Goal: Entertainment & Leisure: Consume media (video, audio)

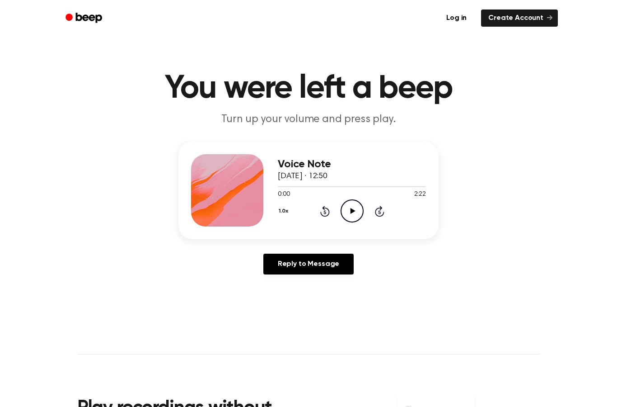
click at [346, 212] on icon "Play Audio" at bounding box center [352, 210] width 23 height 23
click at [350, 209] on icon at bounding box center [352, 211] width 4 height 6
click at [347, 215] on icon "Play Audio" at bounding box center [352, 210] width 23 height 23
click at [349, 219] on icon "Pause Audio" at bounding box center [352, 210] width 23 height 23
click at [355, 215] on icon "Play Audio" at bounding box center [352, 210] width 23 height 23
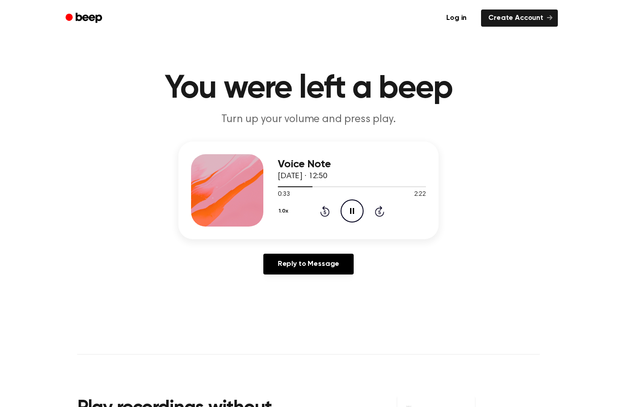
click at [478, 161] on div "Voice Note [DATE] · 12:50 0:33 2:22 Your browser does not support the [object O…" at bounding box center [308, 211] width 595 height 140
click at [341, 196] on div "0:34 2:22" at bounding box center [352, 194] width 148 height 9
click at [355, 213] on icon "Pause Audio" at bounding box center [352, 210] width 23 height 23
click at [355, 215] on icon "Play Audio" at bounding box center [352, 210] width 23 height 23
click at [355, 205] on icon "Pause Audio" at bounding box center [352, 210] width 23 height 23
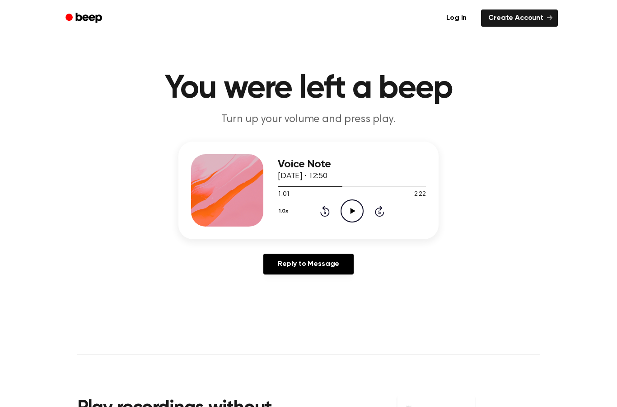
click at [356, 214] on icon "Play Audio" at bounding box center [352, 210] width 23 height 23
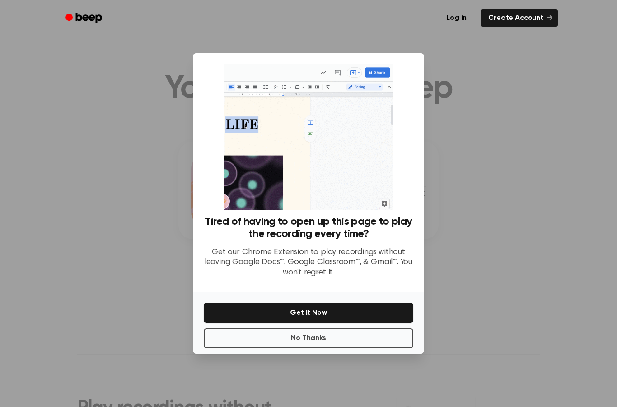
click at [357, 348] on button "No Thanks" at bounding box center [309, 338] width 210 height 20
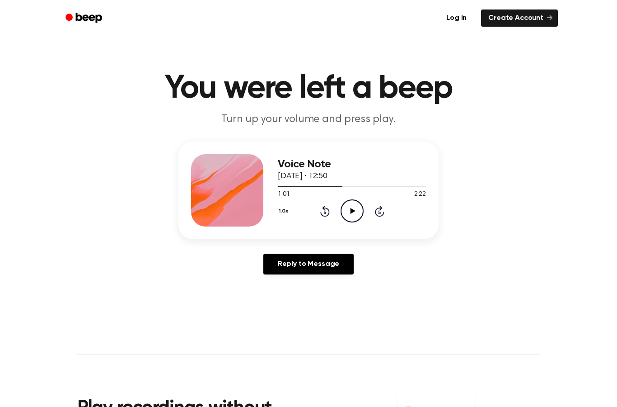
click at [359, 214] on icon "Play Audio" at bounding box center [352, 210] width 23 height 23
click at [356, 203] on icon "Pause Audio" at bounding box center [352, 210] width 23 height 23
click at [356, 210] on icon "Play Audio" at bounding box center [352, 210] width 23 height 23
click at [329, 208] on icon "Rewind 5 seconds" at bounding box center [325, 211] width 10 height 12
click at [333, 212] on div "1.0x Rewind 5 seconds Pause Audio Skip 5 seconds" at bounding box center [352, 210] width 148 height 23
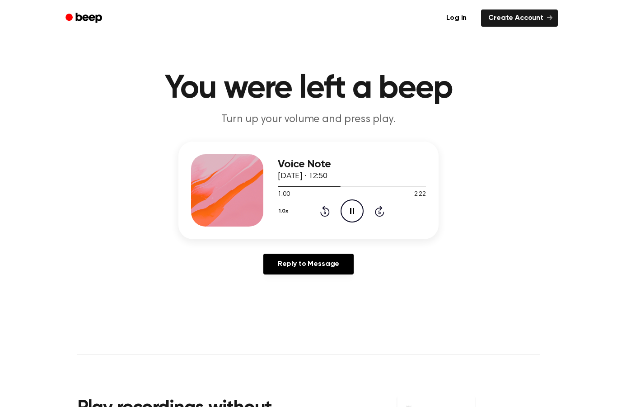
click at [322, 212] on icon "Rewind 5 seconds" at bounding box center [325, 211] width 10 height 12
click at [352, 207] on icon "Pause Audio" at bounding box center [352, 210] width 23 height 23
click at [342, 207] on icon "Play Audio" at bounding box center [352, 210] width 23 height 23
click at [321, 213] on icon at bounding box center [324, 211] width 9 height 11
click at [350, 206] on icon "Pause Audio" at bounding box center [352, 210] width 23 height 23
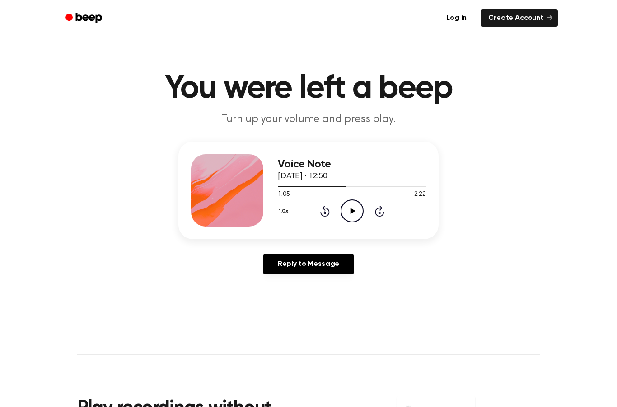
click at [349, 210] on icon "Play Audio" at bounding box center [352, 210] width 23 height 23
click at [327, 208] on icon at bounding box center [324, 211] width 9 height 11
click at [352, 210] on icon "Pause Audio" at bounding box center [352, 210] width 23 height 23
click at [322, 210] on icon "Rewind 5 seconds" at bounding box center [325, 211] width 10 height 12
click at [351, 210] on icon at bounding box center [352, 211] width 5 height 6
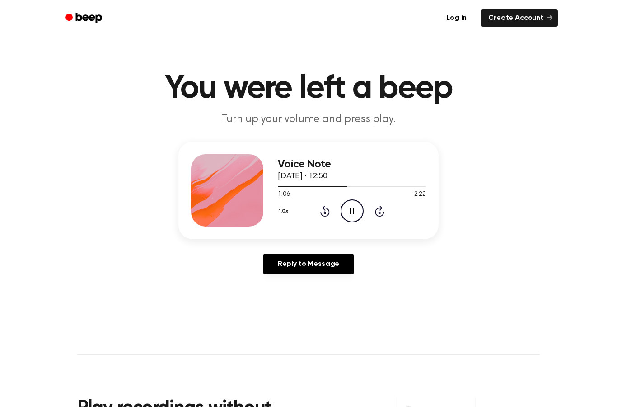
click at [350, 208] on icon at bounding box center [352, 211] width 4 height 6
click at [316, 211] on div "1.0x Rewind 5 seconds Play Audio Skip 5 seconds" at bounding box center [352, 210] width 148 height 23
click at [325, 210] on icon at bounding box center [324, 212] width 2 height 4
click at [355, 214] on icon "Play Audio" at bounding box center [352, 210] width 23 height 23
click at [351, 210] on icon at bounding box center [352, 211] width 4 height 6
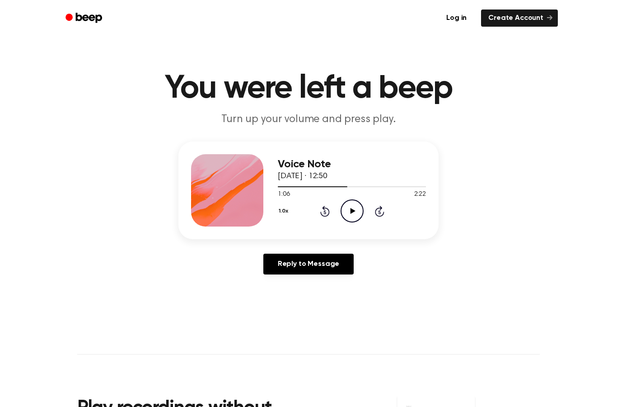
click at [330, 204] on div "1.0x Rewind 5 seconds Play Audio Skip 5 seconds" at bounding box center [352, 210] width 148 height 23
click at [327, 210] on icon "Rewind 5 seconds" at bounding box center [325, 211] width 10 height 12
click at [350, 208] on icon "Play Audio" at bounding box center [352, 210] width 23 height 23
click at [341, 215] on icon "Pause Audio" at bounding box center [352, 210] width 23 height 23
click at [373, 220] on div "1.0x Rewind 5 seconds Play Audio Skip 5 seconds" at bounding box center [352, 210] width 148 height 23
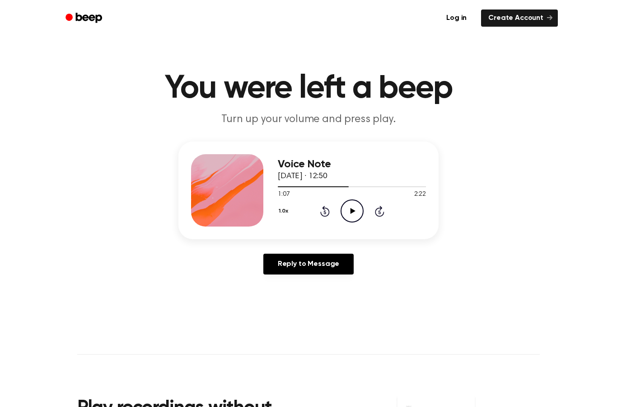
click at [373, 220] on div "1.0x Rewind 5 seconds Play Audio Skip 5 seconds" at bounding box center [352, 210] width 148 height 23
click at [346, 207] on icon "Play Audio" at bounding box center [352, 210] width 23 height 23
click at [329, 209] on icon at bounding box center [324, 211] width 9 height 11
click at [324, 216] on icon at bounding box center [324, 211] width 9 height 11
click at [329, 209] on icon "Rewind 5 seconds" at bounding box center [325, 211] width 10 height 12
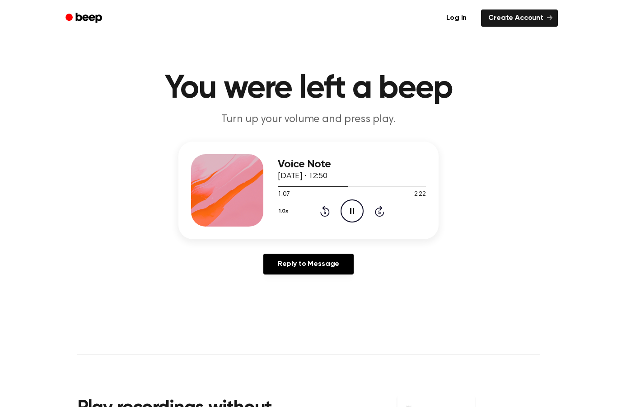
click at [354, 204] on icon "Pause Audio" at bounding box center [352, 210] width 23 height 23
click at [350, 209] on icon "Play Audio" at bounding box center [352, 210] width 23 height 23
click at [350, 212] on icon at bounding box center [352, 211] width 4 height 6
click at [350, 213] on icon "Play Audio" at bounding box center [352, 210] width 23 height 23
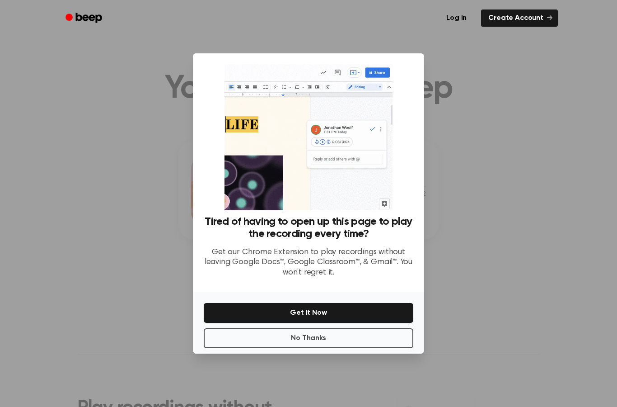
click at [364, 348] on button "No Thanks" at bounding box center [309, 338] width 210 height 20
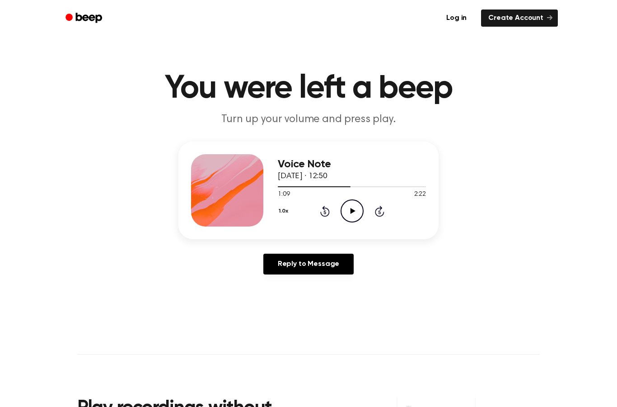
click at [356, 208] on icon "Play Audio" at bounding box center [352, 210] width 23 height 23
click at [355, 208] on icon "Pause Audio" at bounding box center [352, 210] width 23 height 23
click at [322, 205] on icon "Rewind 5 seconds" at bounding box center [325, 211] width 10 height 12
click at [321, 204] on div "1.0x Rewind 5 seconds Play Audio Skip 5 seconds" at bounding box center [352, 210] width 148 height 23
click at [354, 210] on icon at bounding box center [352, 211] width 5 height 6
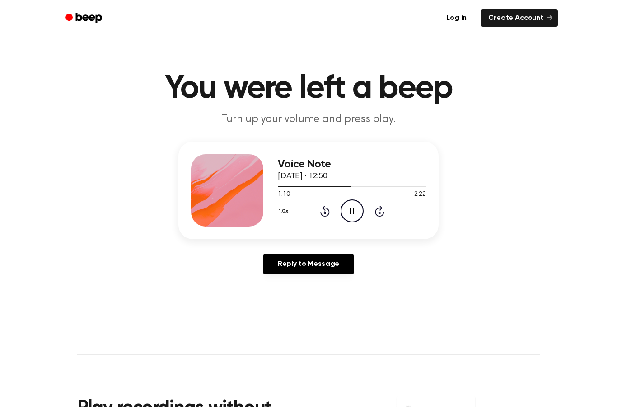
click at [344, 211] on icon "Pause Audio" at bounding box center [352, 210] width 23 height 23
click at [358, 211] on icon "Play Audio" at bounding box center [352, 210] width 23 height 23
click at [351, 211] on icon at bounding box center [352, 211] width 4 height 6
click at [345, 206] on icon "Play Audio" at bounding box center [352, 210] width 23 height 23
click at [355, 211] on icon "Pause Audio" at bounding box center [352, 210] width 23 height 23
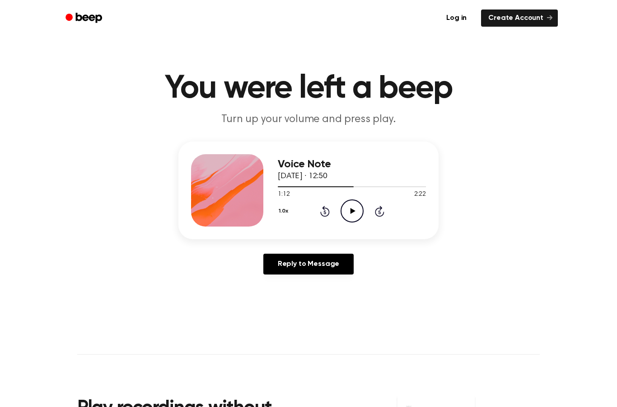
click at [354, 206] on icon "Play Audio" at bounding box center [352, 210] width 23 height 23
click at [352, 212] on icon "Pause Audio" at bounding box center [352, 210] width 23 height 23
click at [341, 222] on div "Voice Note [DATE] · 12:50 1:13 2:22 Your browser does not support the [object O…" at bounding box center [352, 190] width 148 height 72
click at [353, 210] on icon at bounding box center [352, 211] width 5 height 6
click at [354, 209] on icon "Pause Audio" at bounding box center [352, 210] width 23 height 23
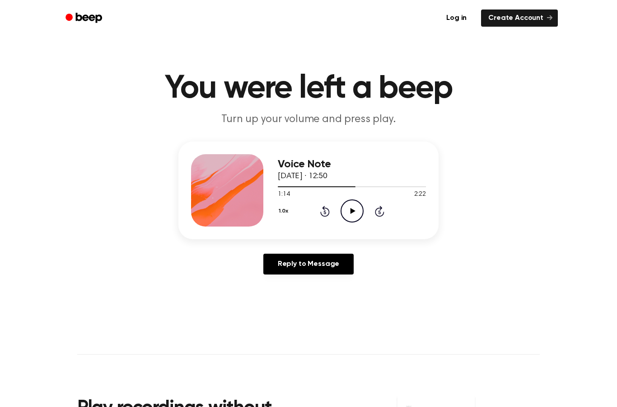
click at [355, 210] on icon "Play Audio" at bounding box center [352, 210] width 23 height 23
click at [350, 210] on icon at bounding box center [352, 211] width 4 height 6
click at [322, 210] on icon "Rewind 5 seconds" at bounding box center [325, 211] width 10 height 12
click at [353, 207] on icon "Play Audio" at bounding box center [352, 210] width 23 height 23
click at [339, 203] on div "1.0x Rewind 5 seconds Pause Audio Skip 5 seconds" at bounding box center [352, 210] width 148 height 23
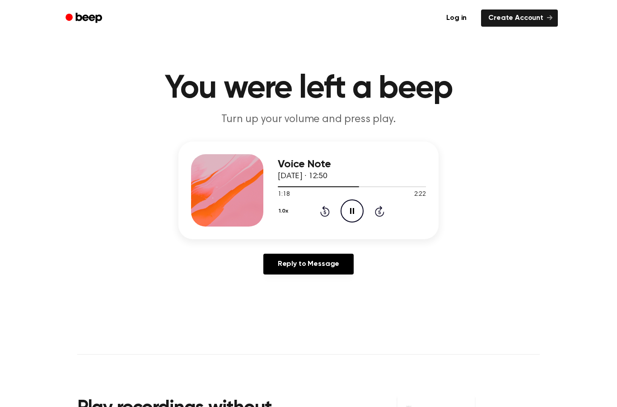
click at [347, 202] on icon "Pause Audio" at bounding box center [352, 210] width 23 height 23
click at [347, 206] on icon "Play Audio" at bounding box center [352, 210] width 23 height 23
click at [328, 207] on icon "Rewind 5 seconds" at bounding box center [325, 211] width 10 height 12
click at [327, 215] on icon "Rewind 5 seconds" at bounding box center [325, 211] width 10 height 12
click at [352, 216] on icon "Pause Audio" at bounding box center [352, 210] width 23 height 23
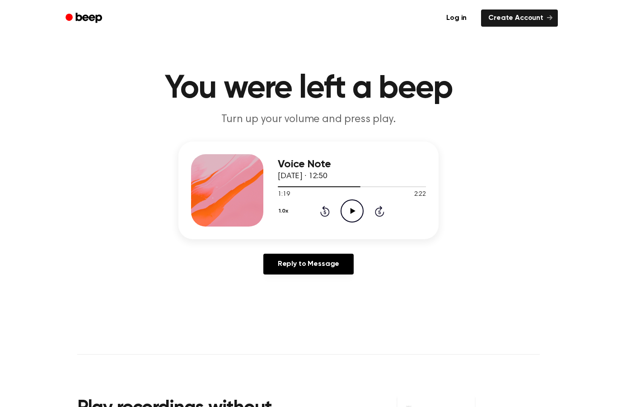
click at [359, 210] on icon "Play Audio" at bounding box center [352, 210] width 23 height 23
click at [356, 212] on icon "Pause Audio" at bounding box center [352, 210] width 23 height 23
click at [349, 206] on icon "Play Audio" at bounding box center [352, 210] width 23 height 23
click at [355, 206] on icon "Pause Audio" at bounding box center [352, 210] width 23 height 23
click at [349, 215] on icon "Play Audio" at bounding box center [352, 210] width 23 height 23
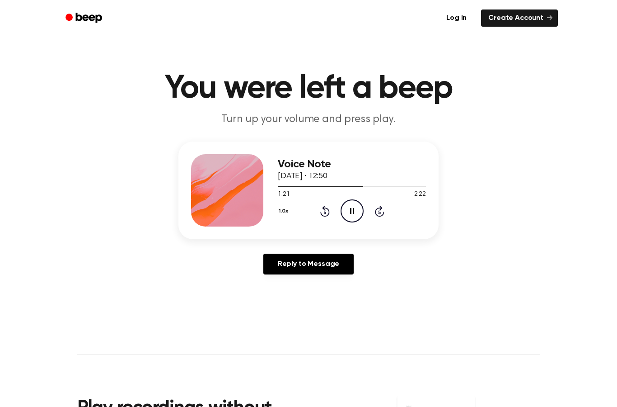
click at [355, 208] on icon "Pause Audio" at bounding box center [352, 210] width 23 height 23
click at [327, 209] on icon at bounding box center [324, 211] width 9 height 11
click at [324, 206] on icon at bounding box center [324, 211] width 9 height 11
click at [352, 212] on icon at bounding box center [352, 211] width 5 height 6
click at [356, 213] on icon "Pause Audio" at bounding box center [352, 210] width 23 height 23
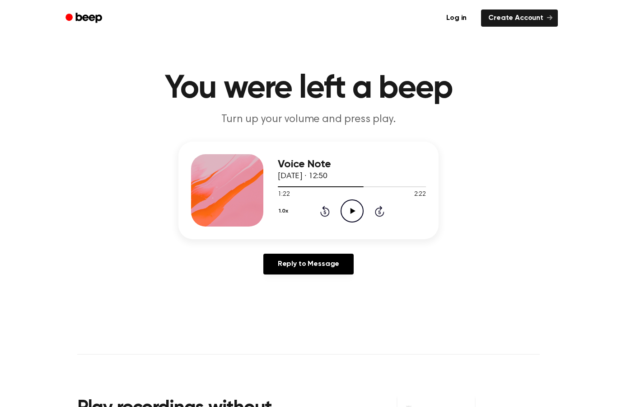
click at [341, 226] on div "Voice Note [DATE] · 12:50 1:22 2:22 Your browser does not support the [object O…" at bounding box center [352, 190] width 148 height 72
click at [352, 209] on icon "Play Audio" at bounding box center [352, 210] width 23 height 23
click at [355, 210] on icon "Pause Audio" at bounding box center [352, 210] width 23 height 23
click at [325, 213] on icon "Rewind 5 seconds" at bounding box center [325, 211] width 10 height 12
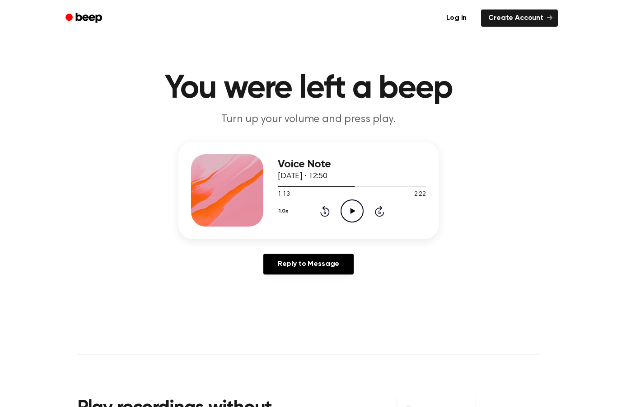
click at [354, 210] on icon "Play Audio" at bounding box center [352, 210] width 23 height 23
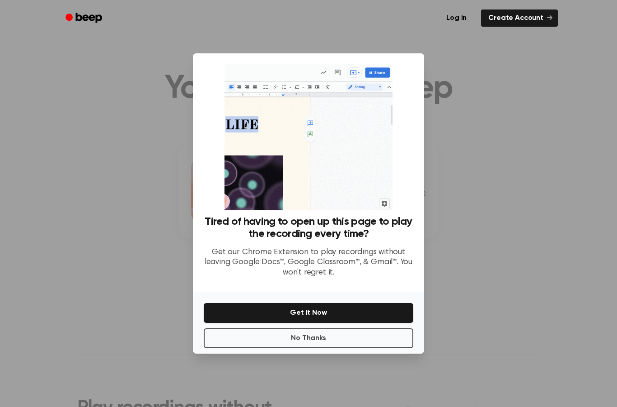
click at [382, 348] on button "No Thanks" at bounding box center [309, 338] width 210 height 20
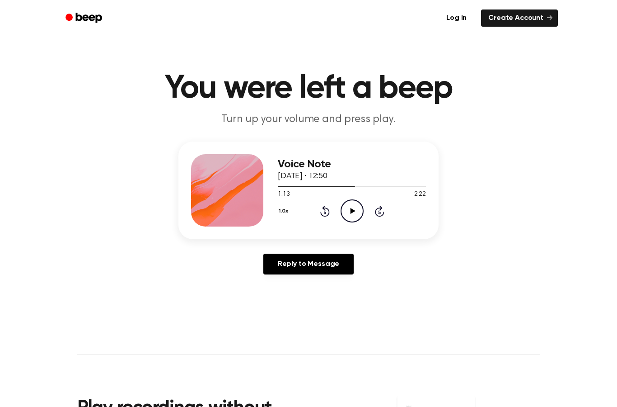
click at [363, 203] on icon "Play Audio" at bounding box center [352, 210] width 23 height 23
click at [322, 210] on icon "Rewind 5 seconds" at bounding box center [325, 211] width 10 height 12
click at [351, 217] on icon "Pause Audio" at bounding box center [352, 210] width 23 height 23
click at [328, 215] on icon "Rewind 5 seconds" at bounding box center [325, 211] width 10 height 12
click at [352, 214] on icon "Play Audio" at bounding box center [352, 210] width 23 height 23
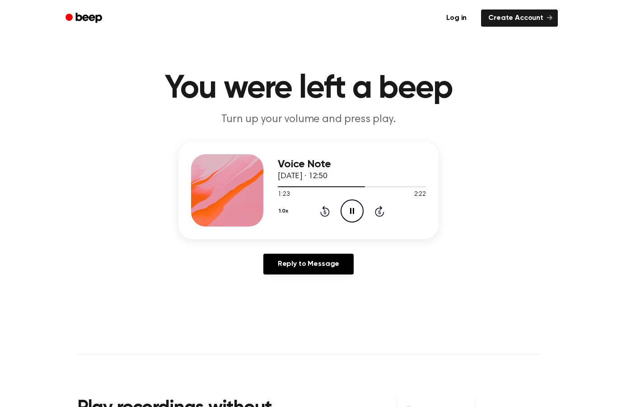
click at [361, 210] on icon "Pause Audio" at bounding box center [352, 210] width 23 height 23
click at [360, 207] on icon "Play Audio" at bounding box center [352, 210] width 23 height 23
click at [322, 215] on icon at bounding box center [324, 211] width 9 height 11
click at [339, 221] on div "1.0x Rewind 5 seconds Pause Audio Skip 5 seconds" at bounding box center [352, 210] width 148 height 23
click at [356, 215] on icon "Pause Audio" at bounding box center [352, 210] width 23 height 23
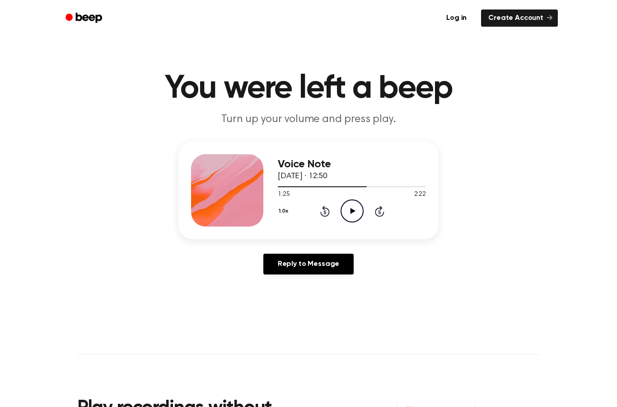
click at [359, 202] on circle at bounding box center [352, 211] width 22 height 22
click at [357, 213] on icon "Pause Audio" at bounding box center [352, 210] width 23 height 23
click at [326, 214] on icon at bounding box center [324, 212] width 2 height 4
click at [348, 215] on icon "Play Audio" at bounding box center [352, 210] width 23 height 23
click at [353, 209] on icon at bounding box center [352, 211] width 4 height 6
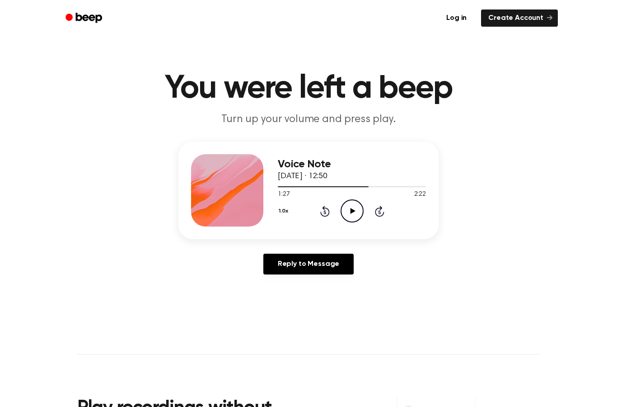
click at [360, 202] on circle at bounding box center [352, 211] width 22 height 22
click at [356, 212] on icon "Pause Audio" at bounding box center [352, 210] width 23 height 23
click at [346, 212] on icon "Play Audio" at bounding box center [352, 210] width 23 height 23
click at [345, 212] on icon "Pause Audio" at bounding box center [352, 210] width 23 height 23
click at [327, 209] on icon at bounding box center [324, 211] width 9 height 11
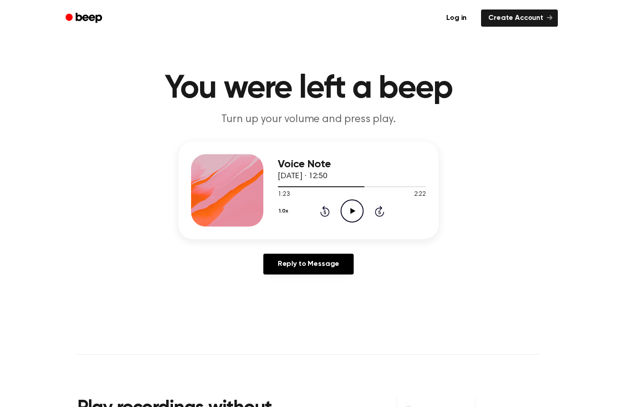
click at [329, 213] on icon at bounding box center [324, 211] width 9 height 11
click at [331, 215] on div "1.0x Rewind 5 seconds Play Audio Skip 5 seconds" at bounding box center [352, 210] width 148 height 23
click at [356, 204] on icon "Play Audio" at bounding box center [352, 210] width 23 height 23
click at [355, 209] on icon "Pause Audio" at bounding box center [352, 210] width 23 height 23
click at [356, 214] on icon "Play Audio" at bounding box center [352, 210] width 23 height 23
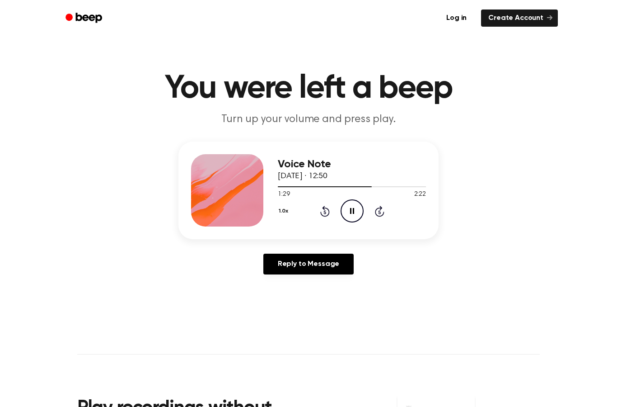
click at [354, 202] on icon "Pause Audio" at bounding box center [352, 210] width 23 height 23
click at [362, 216] on icon "Play Audio" at bounding box center [352, 210] width 23 height 23
click at [349, 213] on icon "Pause Audio" at bounding box center [352, 210] width 23 height 23
click at [324, 216] on icon at bounding box center [324, 211] width 9 height 11
click at [352, 208] on icon "Play Audio" at bounding box center [352, 210] width 23 height 23
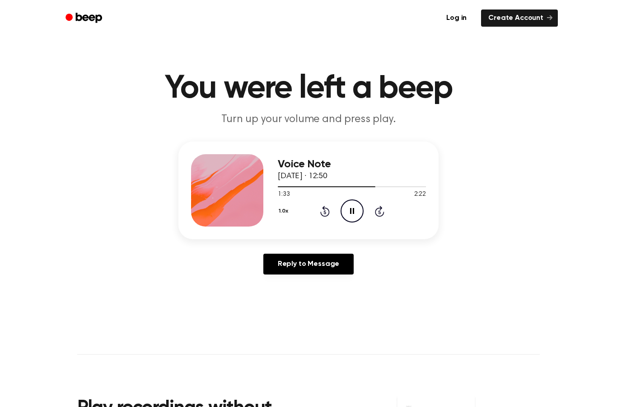
click at [353, 209] on icon at bounding box center [352, 211] width 4 height 6
click at [325, 207] on icon "Rewind 5 seconds" at bounding box center [325, 211] width 10 height 12
click at [349, 211] on icon "Play Audio" at bounding box center [352, 210] width 23 height 23
click at [355, 215] on icon "Pause Audio" at bounding box center [352, 210] width 23 height 23
click at [322, 215] on icon at bounding box center [324, 211] width 9 height 11
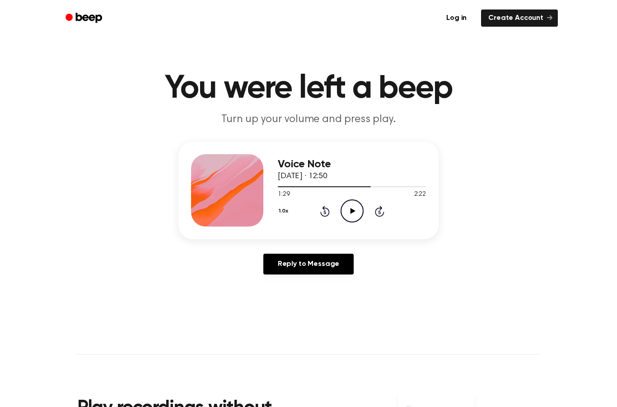
click at [361, 208] on icon "Play Audio" at bounding box center [352, 210] width 23 height 23
click at [355, 206] on icon "Pause Audio" at bounding box center [352, 210] width 23 height 23
click at [350, 215] on icon "Play Audio" at bounding box center [352, 210] width 23 height 23
click at [355, 212] on icon "Pause Audio" at bounding box center [352, 210] width 23 height 23
click at [322, 215] on icon at bounding box center [324, 211] width 9 height 11
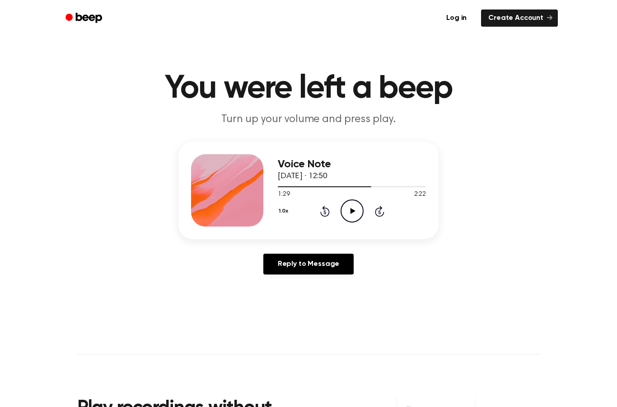
click at [355, 214] on icon "Play Audio" at bounding box center [352, 210] width 23 height 23
click at [354, 210] on icon at bounding box center [352, 211] width 4 height 6
click at [351, 220] on icon "Play Audio" at bounding box center [352, 210] width 23 height 23
click at [353, 211] on icon at bounding box center [352, 211] width 4 height 6
click at [358, 205] on icon "Play Audio" at bounding box center [352, 210] width 23 height 23
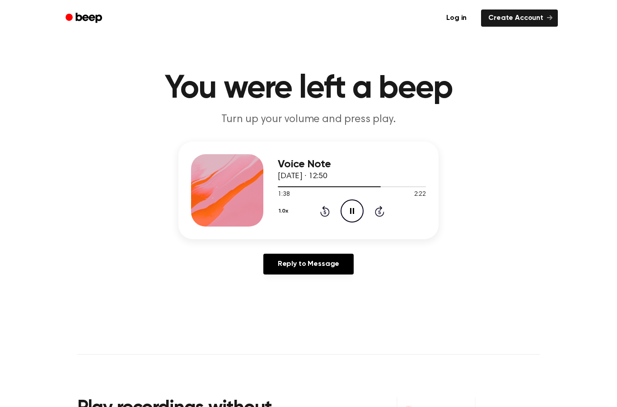
click at [346, 210] on icon "Pause Audio" at bounding box center [352, 210] width 23 height 23
click at [322, 215] on icon "Rewind 5 seconds" at bounding box center [325, 211] width 10 height 12
click at [355, 206] on icon "Play Audio" at bounding box center [352, 210] width 23 height 23
click at [350, 213] on icon "Pause Audio" at bounding box center [352, 210] width 23 height 23
click at [346, 213] on icon "Play Audio" at bounding box center [352, 210] width 23 height 23
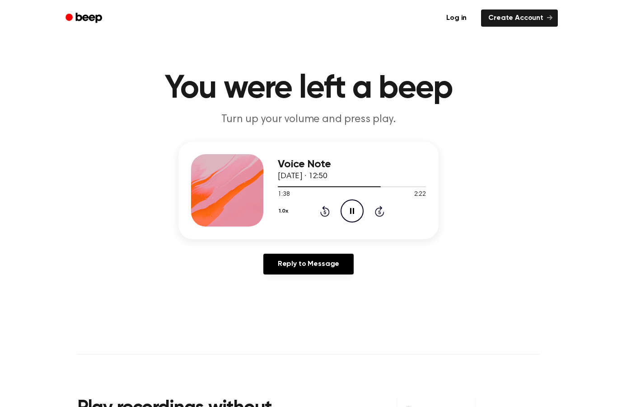
click at [354, 211] on icon at bounding box center [352, 211] width 4 height 6
click at [348, 210] on icon "Play Audio" at bounding box center [352, 210] width 23 height 23
click at [352, 212] on icon "Pause Audio" at bounding box center [352, 210] width 23 height 23
click at [353, 203] on icon "Play Audio" at bounding box center [352, 210] width 23 height 23
click at [348, 210] on icon "Pause Audio" at bounding box center [352, 210] width 23 height 23
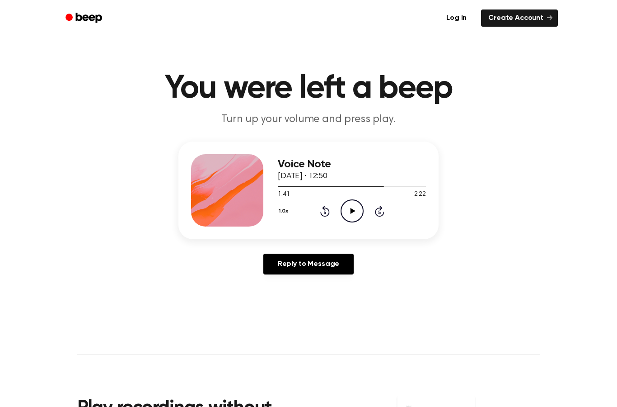
click at [348, 215] on icon "Play Audio" at bounding box center [352, 210] width 23 height 23
click at [345, 210] on icon "Pause Audio" at bounding box center [352, 210] width 23 height 23
click at [348, 207] on icon "Play Audio" at bounding box center [352, 210] width 23 height 23
click at [349, 209] on icon "Pause Audio" at bounding box center [352, 210] width 23 height 23
click at [352, 211] on icon at bounding box center [352, 211] width 5 height 6
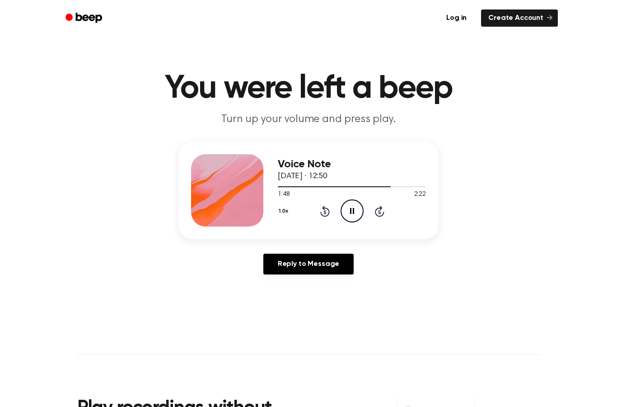
click at [351, 209] on icon at bounding box center [352, 211] width 4 height 6
click at [351, 215] on icon "Play Audio" at bounding box center [352, 210] width 23 height 23
click at [351, 213] on icon "Pause Audio" at bounding box center [352, 210] width 23 height 23
click at [359, 213] on icon "Play Audio" at bounding box center [352, 210] width 23 height 23
click at [353, 208] on icon at bounding box center [352, 211] width 4 height 6
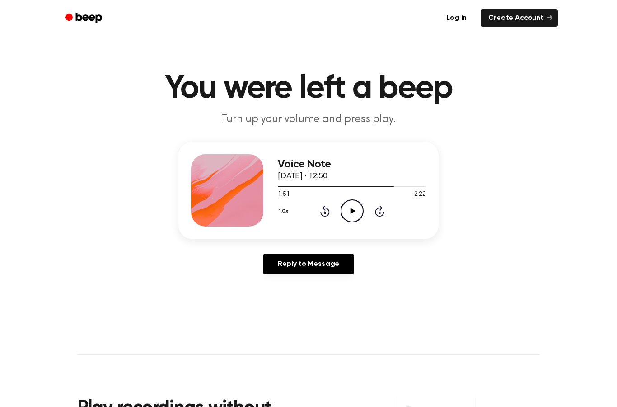
click at [360, 203] on circle at bounding box center [352, 211] width 22 height 22
click at [356, 208] on icon "Pause Audio" at bounding box center [352, 210] width 23 height 23
click at [356, 208] on icon "Play Audio" at bounding box center [352, 210] width 23 height 23
click at [340, 189] on div at bounding box center [352, 185] width 148 height 7
click at [380, 183] on div at bounding box center [352, 185] width 148 height 7
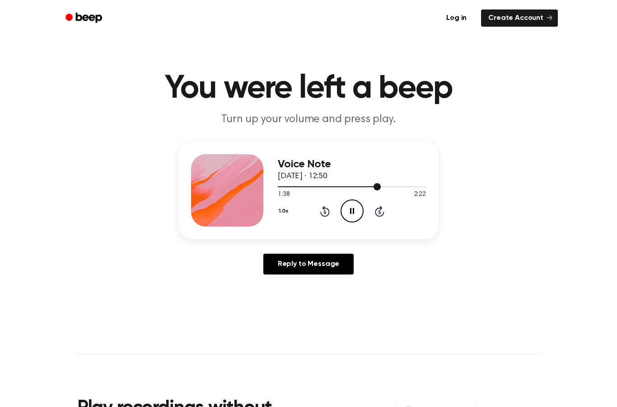
click at [337, 189] on div at bounding box center [352, 185] width 148 height 7
click at [380, 187] on div at bounding box center [352, 185] width 148 height 7
click at [346, 213] on icon "Pause Audio" at bounding box center [352, 210] width 23 height 23
click at [322, 209] on icon "Rewind 5 seconds" at bounding box center [325, 211] width 10 height 12
click at [353, 220] on icon "Play Audio" at bounding box center [352, 210] width 23 height 23
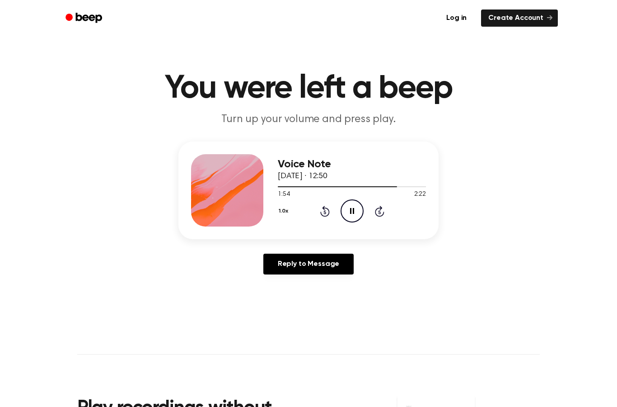
click at [342, 211] on icon "Pause Audio" at bounding box center [352, 210] width 23 height 23
click at [350, 209] on icon "Play Audio" at bounding box center [352, 210] width 23 height 23
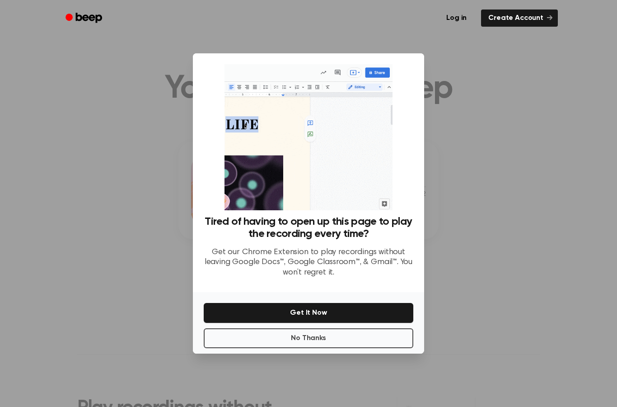
click at [299, 348] on button "No Thanks" at bounding box center [309, 338] width 210 height 20
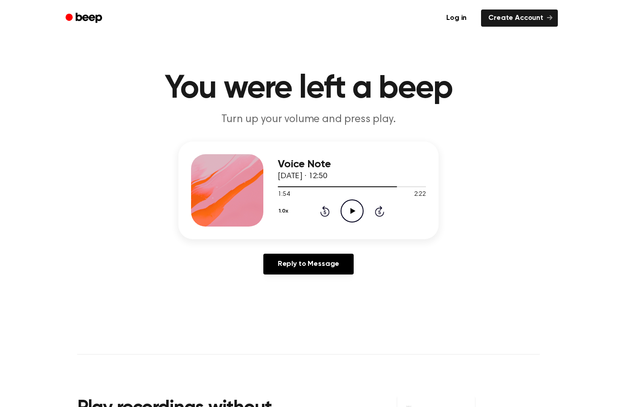
click at [356, 206] on icon "Play Audio" at bounding box center [352, 210] width 23 height 23
click at [322, 211] on icon "Rewind 5 seconds" at bounding box center [325, 211] width 10 height 12
click at [328, 208] on icon "Rewind 5 seconds" at bounding box center [325, 211] width 10 height 12
click at [334, 206] on div "1.0x Rewind 5 seconds Play Audio Skip 5 seconds" at bounding box center [352, 210] width 148 height 23
click at [329, 213] on icon at bounding box center [324, 211] width 9 height 11
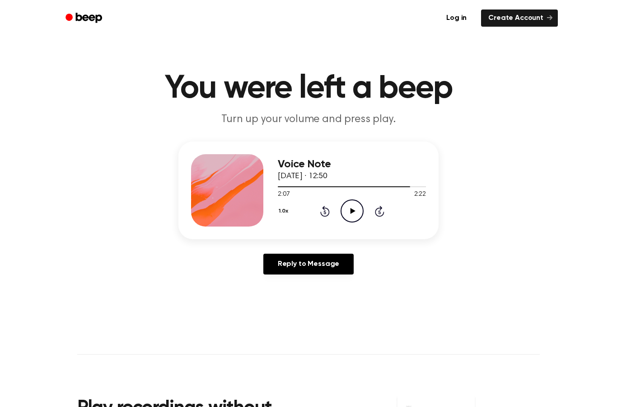
click at [327, 213] on icon "Rewind 5 seconds" at bounding box center [325, 211] width 10 height 12
click at [326, 211] on icon "Rewind 5 seconds" at bounding box center [325, 211] width 10 height 12
click at [325, 212] on icon at bounding box center [324, 212] width 2 height 4
click at [351, 211] on icon at bounding box center [352, 211] width 5 height 6
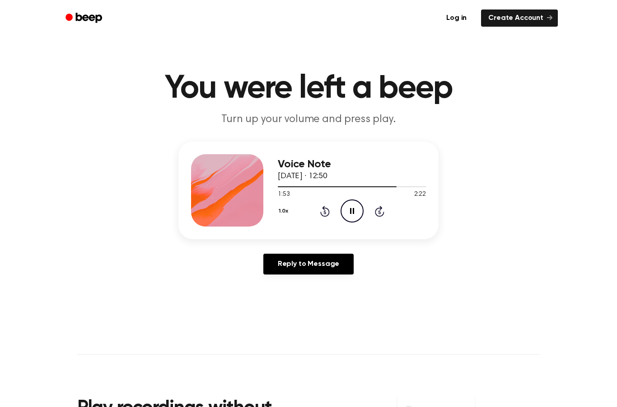
click at [355, 209] on icon "Pause Audio" at bounding box center [352, 210] width 23 height 23
click at [425, 182] on div at bounding box center [352, 185] width 148 height 7
click at [428, 185] on div "Voice Note [DATE] · 12:50 1:54 2:22 Your browser does not support the [object O…" at bounding box center [308, 190] width 260 height 98
